Goal: Task Accomplishment & Management: Use online tool/utility

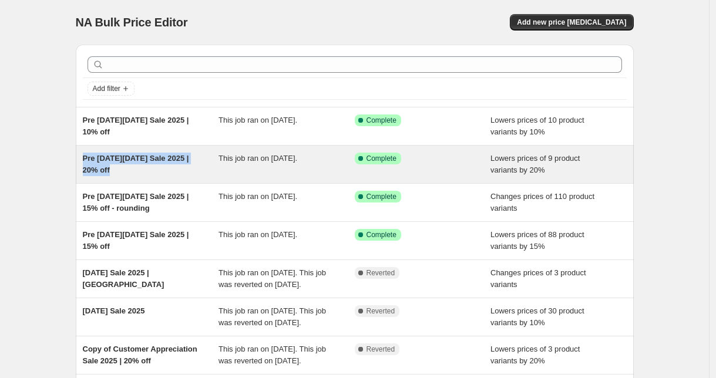
drag, startPoint x: 117, startPoint y: 170, endPoint x: 83, endPoint y: 160, distance: 36.2
click at [83, 160] on div "Pre [DATE][DATE] Sale 2025 | 20% off This job ran on [DATE]. Success Complete C…" at bounding box center [355, 165] width 558 height 38
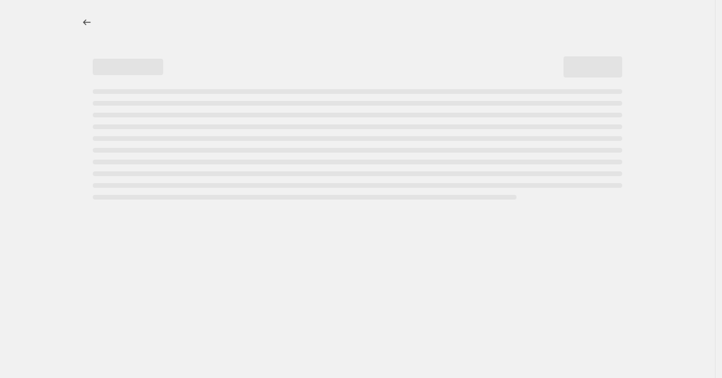
select select "percentage"
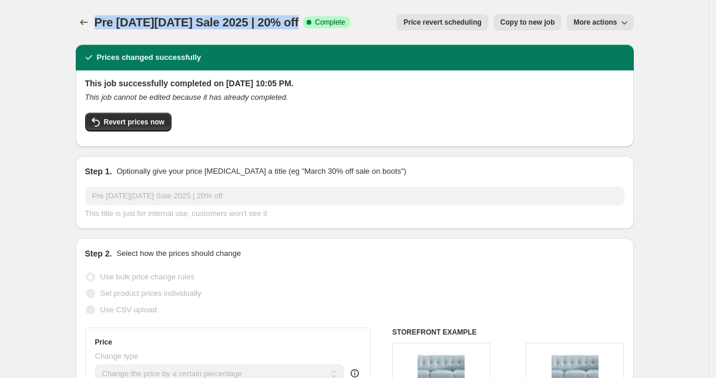
drag, startPoint x: 100, startPoint y: 23, endPoint x: 294, endPoint y: 19, distance: 194.4
click at [294, 19] on div "Pre [DATE][DATE] Sale 2025 | 20% off Success Complete Complete" at bounding box center [222, 22] width 255 height 16
copy span "Pre [DATE][DATE] Sale 2025 | 20% off"
click at [90, 22] on icon "Price change jobs" at bounding box center [84, 22] width 12 height 12
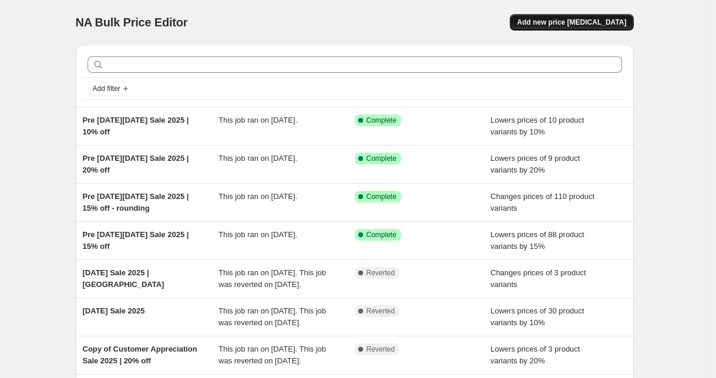
click at [574, 24] on span "Add new price [MEDICAL_DATA]" at bounding box center [571, 22] width 109 height 9
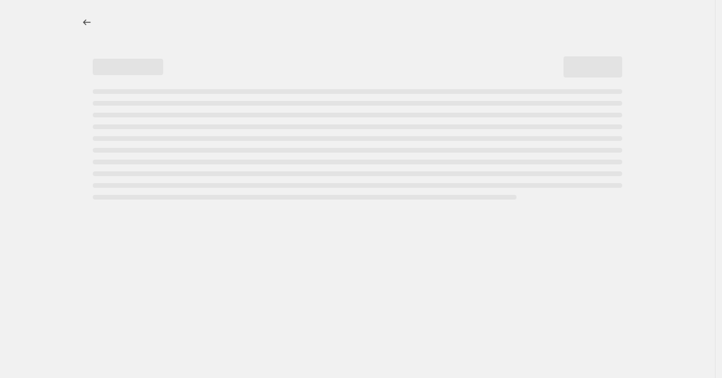
select select "percentage"
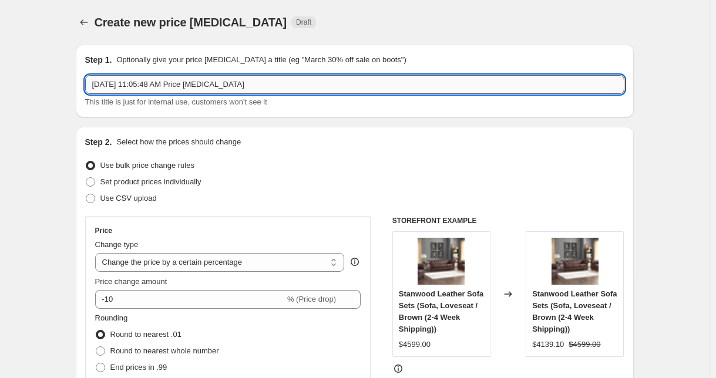
click at [185, 89] on input "[DATE] 11:05:48 AM Price [MEDICAL_DATA]" at bounding box center [354, 84] width 539 height 19
paste input "Pre [DATE][DATE] Sale 2025 | 20% off"
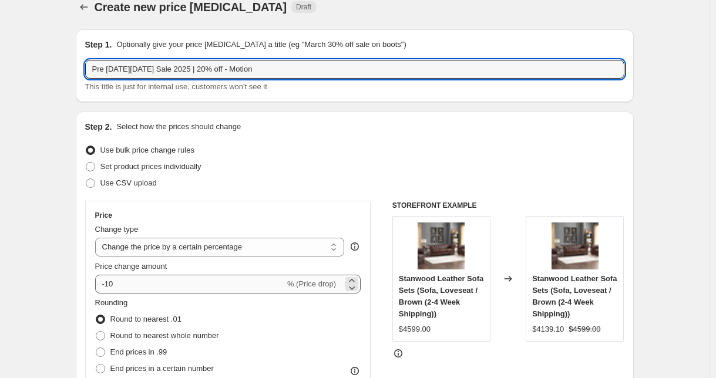
type input "Pre [DATE][DATE] Sale 2025 | 20% off - Motion"
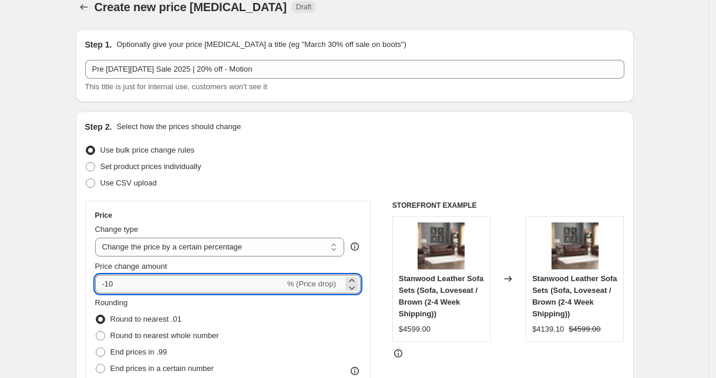
click at [132, 287] on input "-10" at bounding box center [190, 284] width 190 height 19
type input "-1"
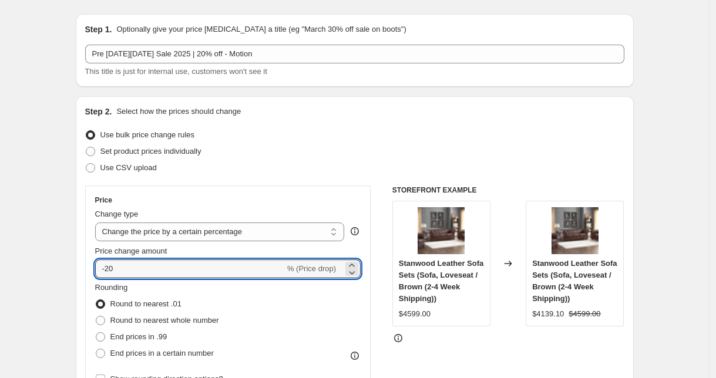
scroll to position [59, 0]
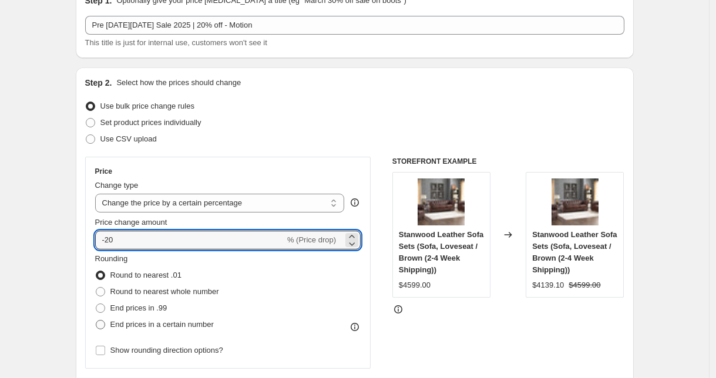
type input "-20"
click at [142, 324] on span "End prices in a certain number" at bounding box center [161, 324] width 103 height 9
click at [96, 321] on input "End prices in a certain number" at bounding box center [96, 320] width 1 height 1
radio input "true"
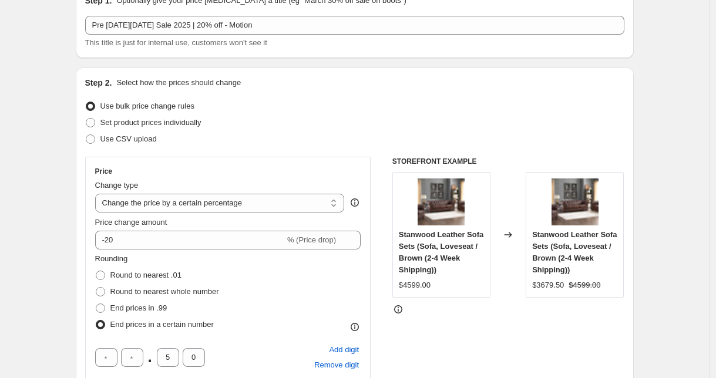
scroll to position [75, 0]
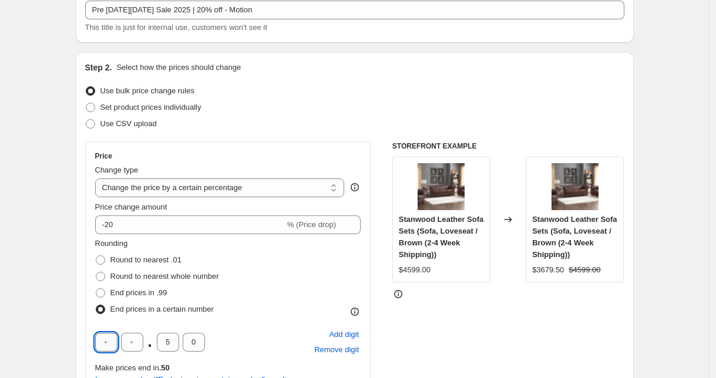
click at [116, 340] on input "text" at bounding box center [106, 342] width 22 height 19
type input "9"
drag, startPoint x: 166, startPoint y: 339, endPoint x: 176, endPoint y: 342, distance: 9.7
click at [176, 342] on input "5" at bounding box center [168, 342] width 22 height 19
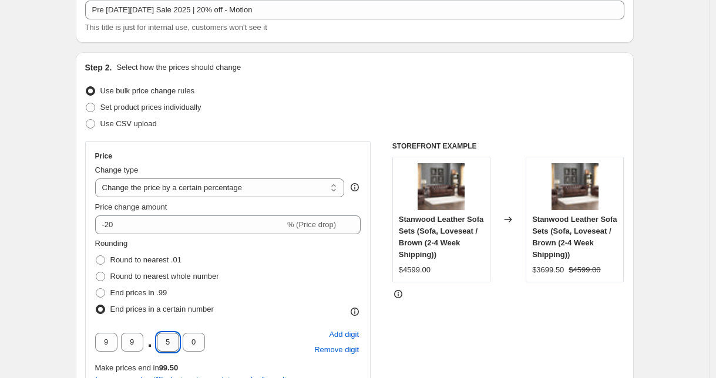
type input "0"
click at [402, 343] on div "STOREFRONT EXAMPLE Stanwood Leather Sofa Sets (Sofa, Loveseat / Brown (2-4 Week…" at bounding box center [508, 320] width 232 height 356
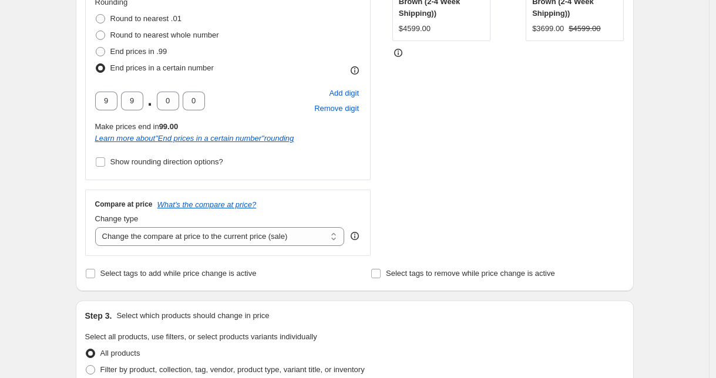
scroll to position [452, 0]
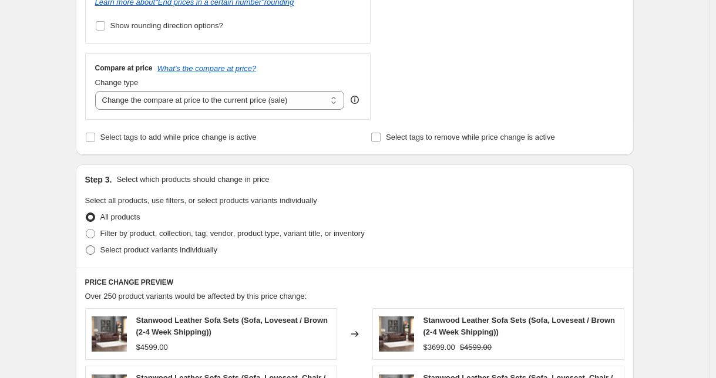
click at [150, 253] on span "Select product variants individually" at bounding box center [158, 249] width 117 height 9
click at [86, 246] on input "Select product variants individually" at bounding box center [86, 245] width 1 height 1
radio input "true"
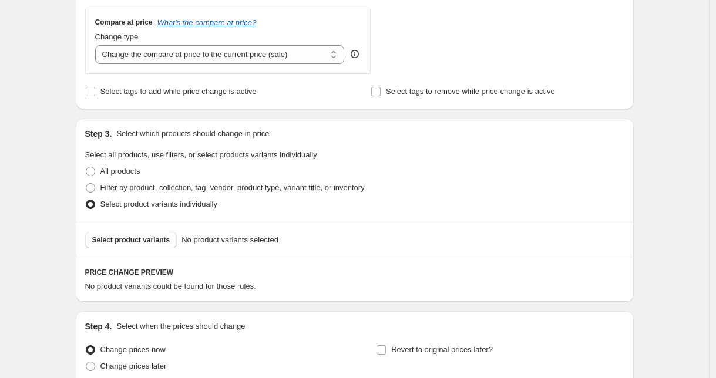
scroll to position [513, 0]
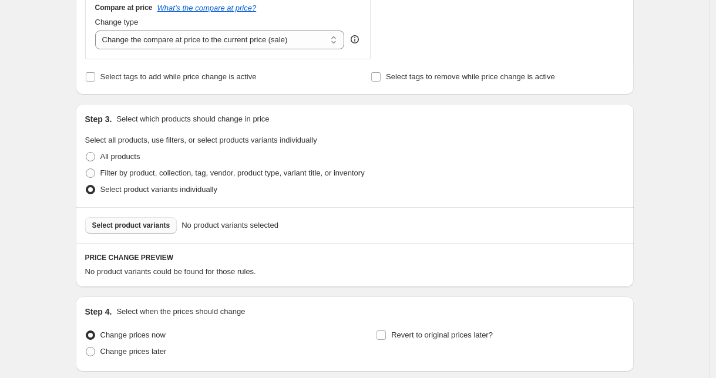
click at [143, 230] on button "Select product variants" at bounding box center [131, 225] width 92 height 16
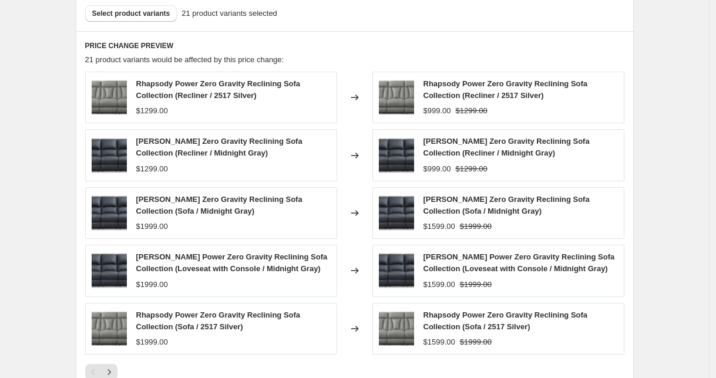
scroll to position [460, 0]
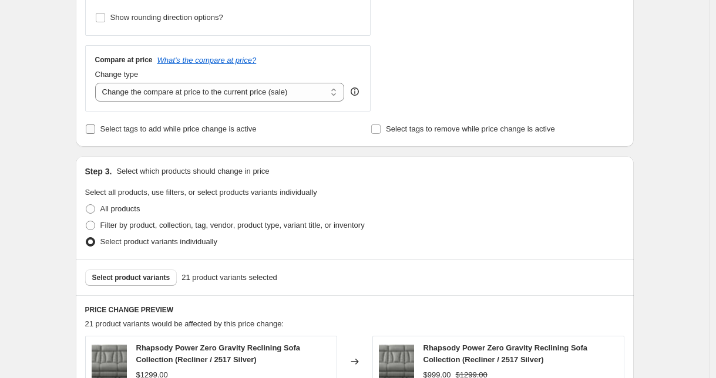
click at [150, 128] on span "Select tags to add while price change is active" at bounding box center [178, 128] width 156 height 9
click at [95, 128] on input "Select tags to add while price change is active" at bounding box center [90, 128] width 9 height 9
checkbox input "true"
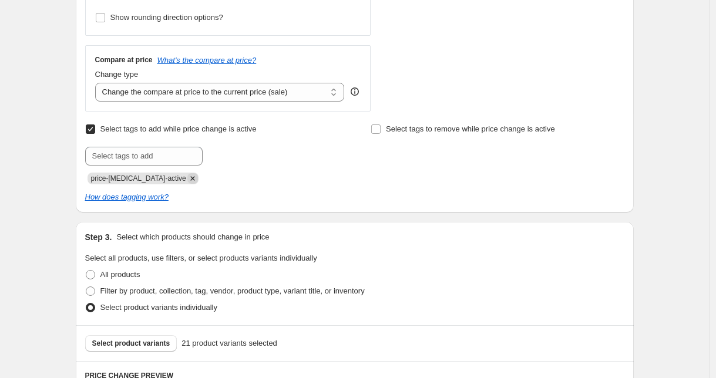
click at [187, 180] on icon "Remove price-change-job-active" at bounding box center [192, 178] width 11 height 11
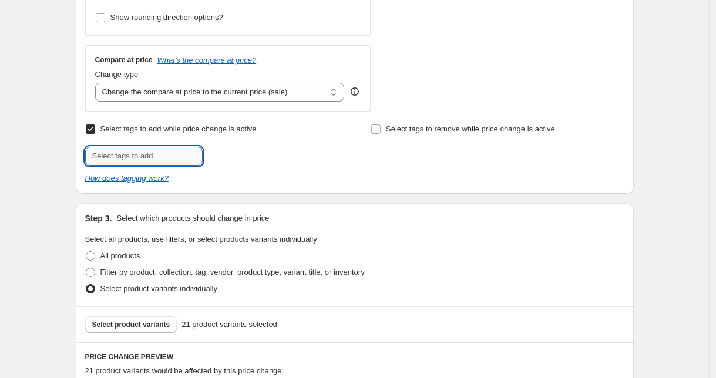
click at [168, 154] on input "text" at bounding box center [143, 156] width 117 height 19
type input "pre-bfcm"
click at [451, 132] on span "Select tags to remove while price change is active" at bounding box center [470, 128] width 169 height 9
click at [380, 132] on input "Select tags to remove while price change is active" at bounding box center [375, 128] width 9 height 9
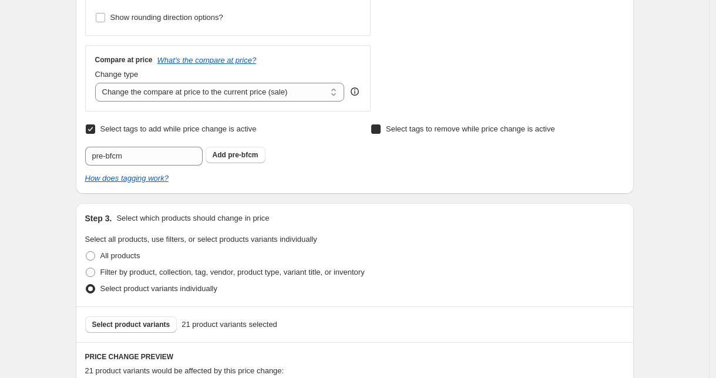
checkbox input "true"
click at [441, 156] on input "text" at bounding box center [428, 156] width 117 height 19
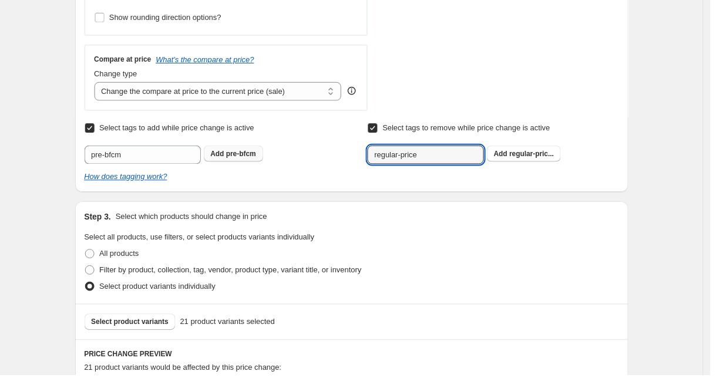
type input "regular-price"
click at [255, 154] on span "pre-bfcm" at bounding box center [243, 155] width 30 height 8
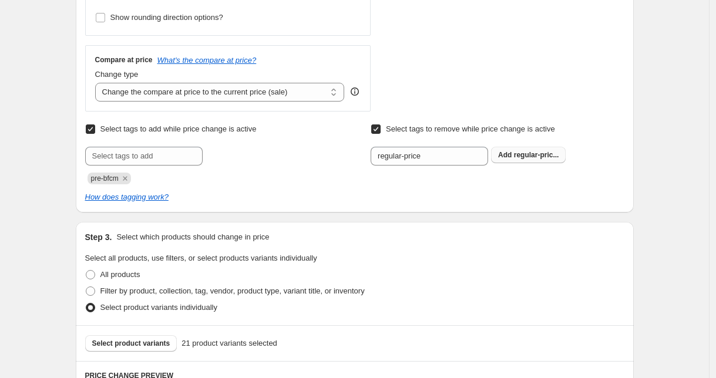
click at [530, 151] on span "regular-pric..." at bounding box center [536, 155] width 45 height 8
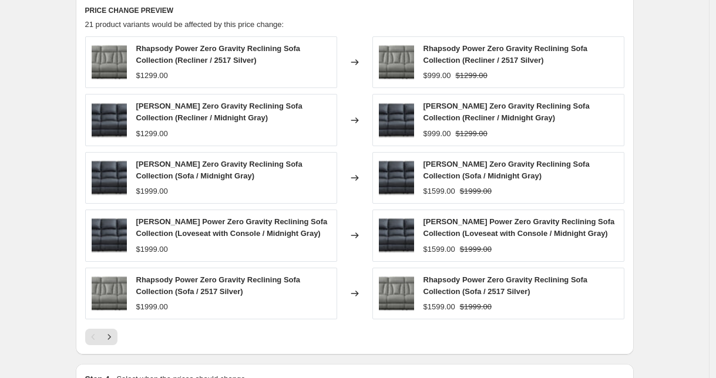
scroll to position [984, 0]
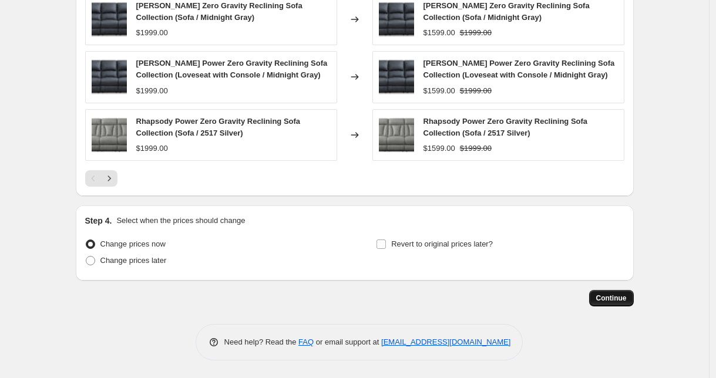
click at [624, 301] on span "Continue" at bounding box center [611, 298] width 31 height 9
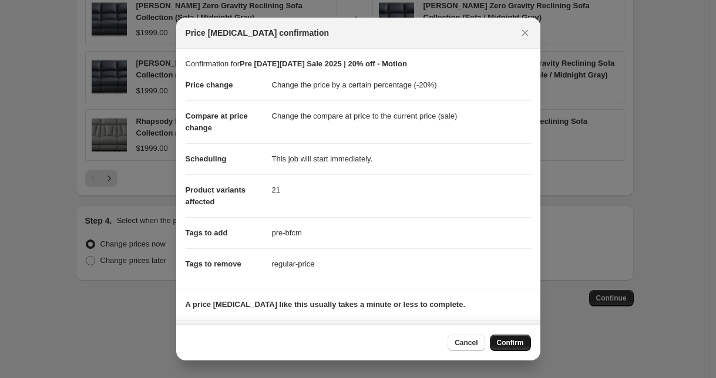
click at [503, 347] on span "Confirm" at bounding box center [510, 342] width 27 height 9
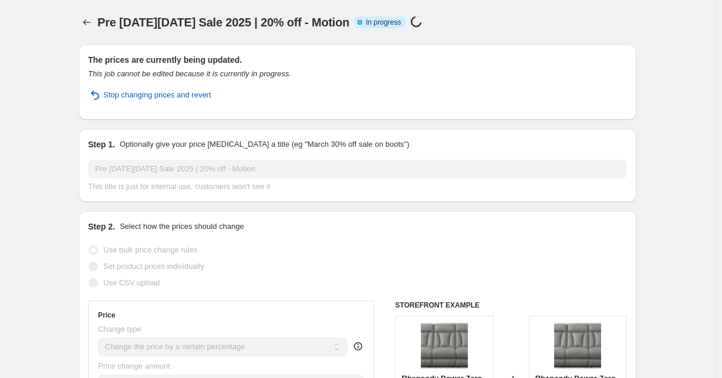
select select "percentage"
